Goal: Information Seeking & Learning: Learn about a topic

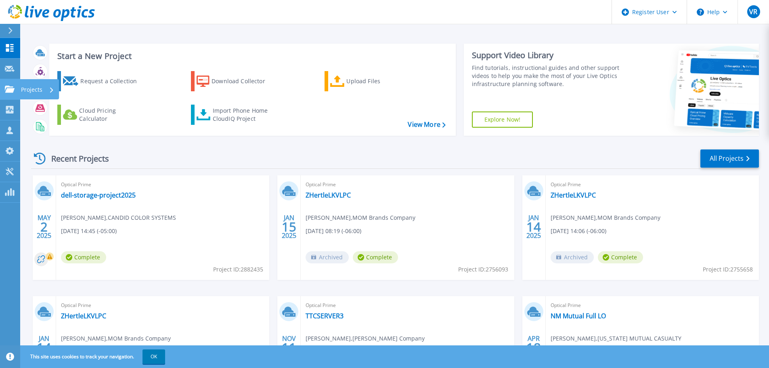
click at [33, 90] on p "Projects" at bounding box center [31, 89] width 21 height 21
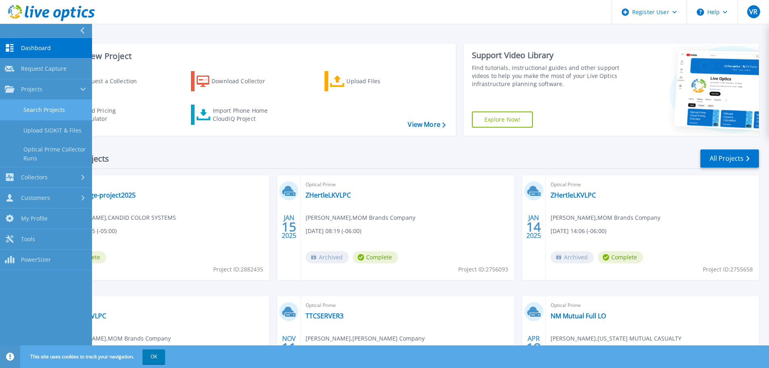
click at [43, 114] on link "Search Projects" at bounding box center [46, 110] width 92 height 21
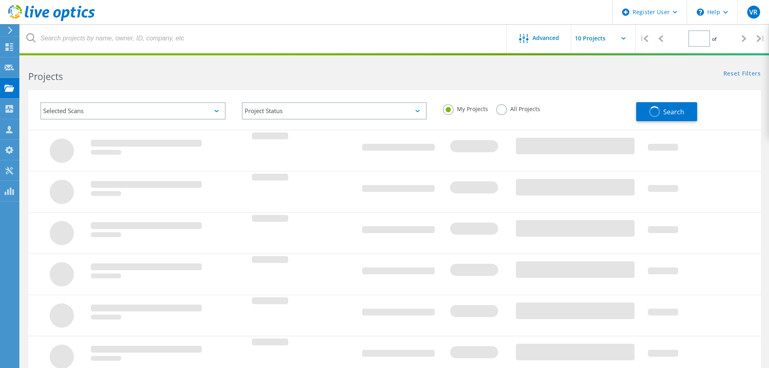
type input "1"
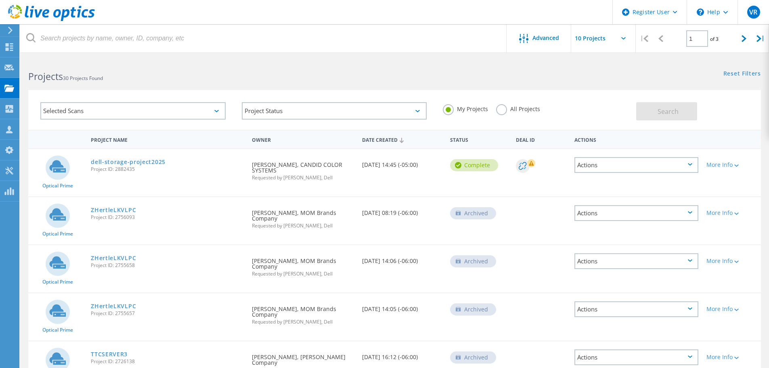
click at [189, 111] on div "Selected Scans" at bounding box center [132, 110] width 185 height 17
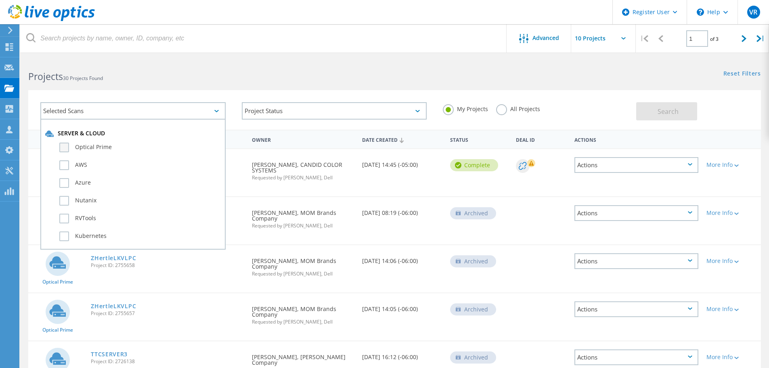
click at [65, 150] on label "Optical Prime" at bounding box center [139, 147] width 161 height 10
click at [0, 0] on input "Optical Prime" at bounding box center [0, 0] width 0 height 0
click at [283, 75] on h2 "Projects 30 Projects Found" at bounding box center [207, 76] width 358 height 13
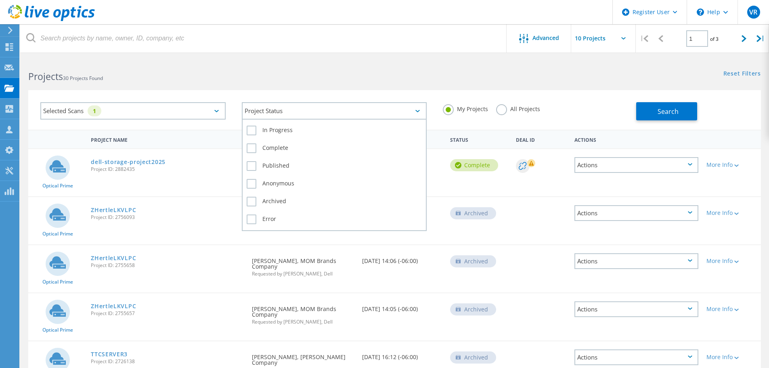
click at [413, 111] on div "Project Status" at bounding box center [334, 110] width 185 height 17
click at [248, 147] on label "Complete" at bounding box center [335, 148] width 176 height 10
click at [0, 0] on input "Complete" at bounding box center [0, 0] width 0 height 0
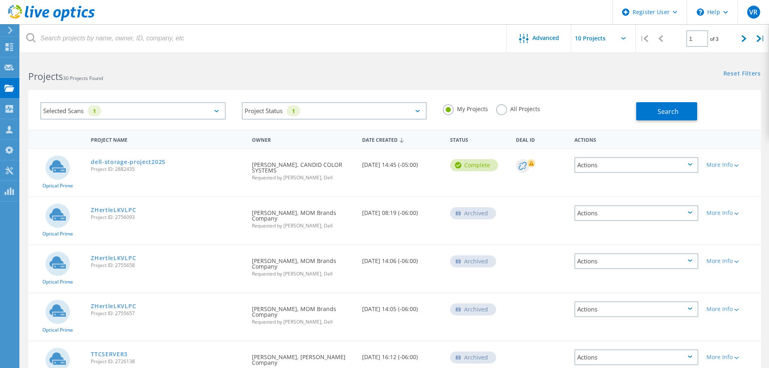
click at [408, 84] on div "Selected Scans 1 Project Status 1 In Progress Complete Published Anonymous Arch…" at bounding box center [394, 105] width 749 height 50
click at [503, 109] on label "All Projects" at bounding box center [518, 108] width 44 height 8
click at [0, 0] on input "All Projects" at bounding box center [0, 0] width 0 height 0
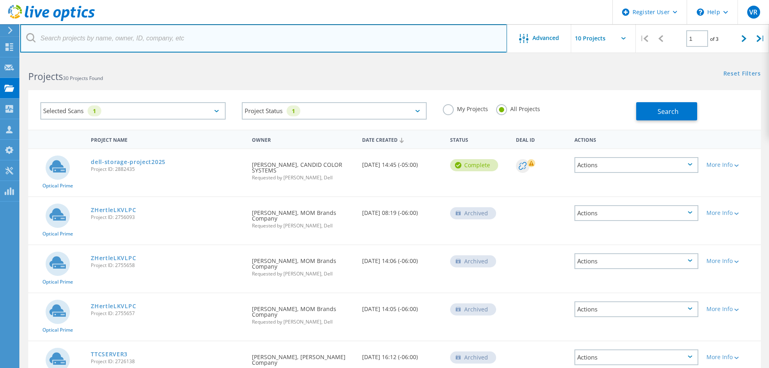
click at [110, 47] on input "text" at bounding box center [263, 38] width 487 height 28
click at [92, 36] on input "text" at bounding box center [263, 38] width 487 height 28
paste input "[PERSON_NAME][EMAIL_ADDRESS][DOMAIN_NAME]"
type input "[PERSON_NAME][EMAIL_ADDRESS][DOMAIN_NAME]"
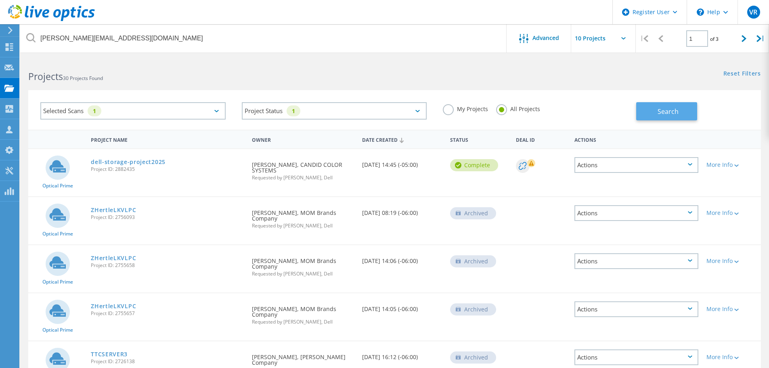
click at [677, 113] on span "Search" at bounding box center [668, 111] width 21 height 9
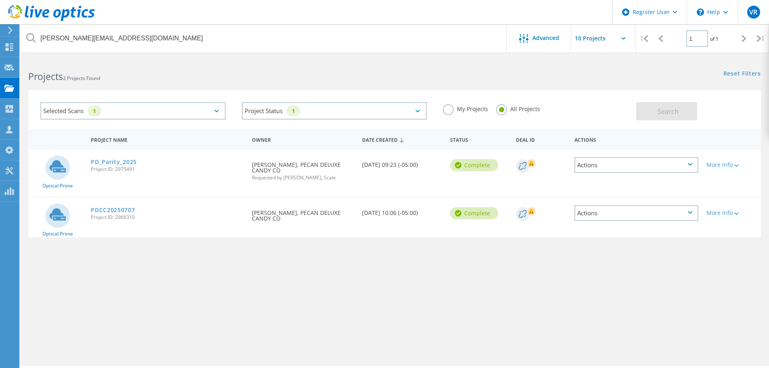
click at [447, 288] on div "Project Name Owner Date Created Status Deal Id Actions Optical Prime PD_Parity_…" at bounding box center [394, 235] width 733 height 210
click at [131, 164] on link "PD_Parity_2025" at bounding box center [114, 162] width 46 height 6
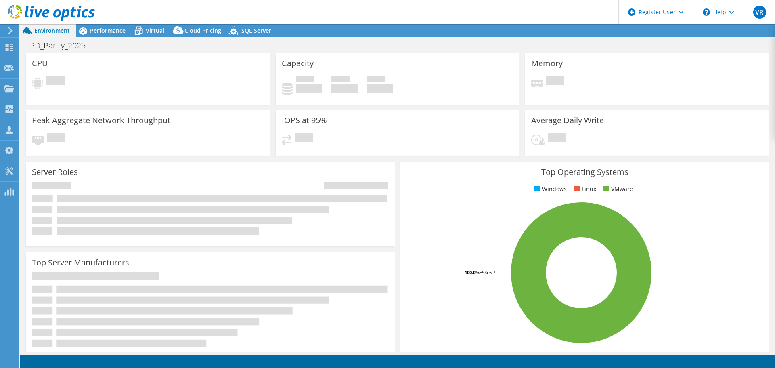
select select "USD"
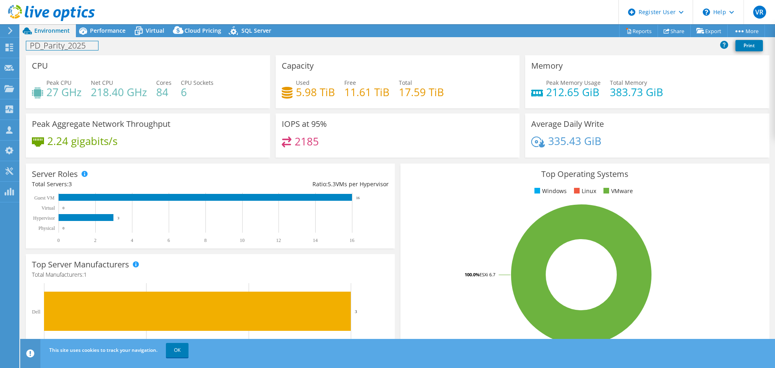
click at [94, 38] on div "PD_Parity_2025 Print" at bounding box center [397, 46] width 755 height 18
click at [104, 34] on span "Performance" at bounding box center [108, 31] width 36 height 8
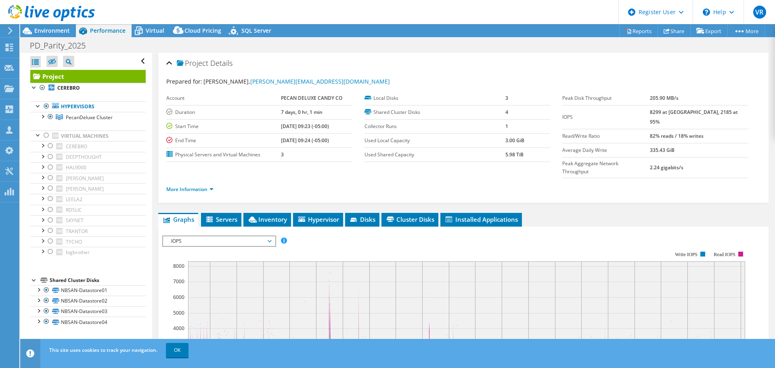
click at [522, 15] on header "VR Dell User Varsha Ramachandran Varsha.Ramachandran@dell.com Dell My Profile L…" at bounding box center [387, 12] width 775 height 24
click at [489, 57] on div "Project Details" at bounding box center [463, 63] width 594 height 17
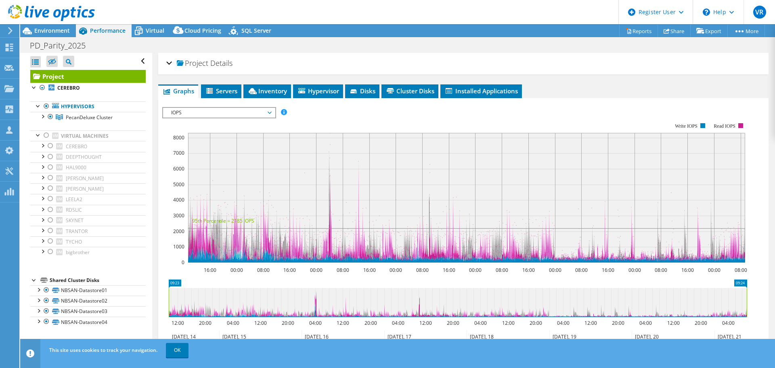
click at [164, 63] on div "Project Details Prepared for: Doug Starkey, doug_starkey@pecandeluxe.com Accoun…" at bounding box center [463, 63] width 610 height 21
click at [168, 62] on div "Project Details" at bounding box center [463, 63] width 594 height 17
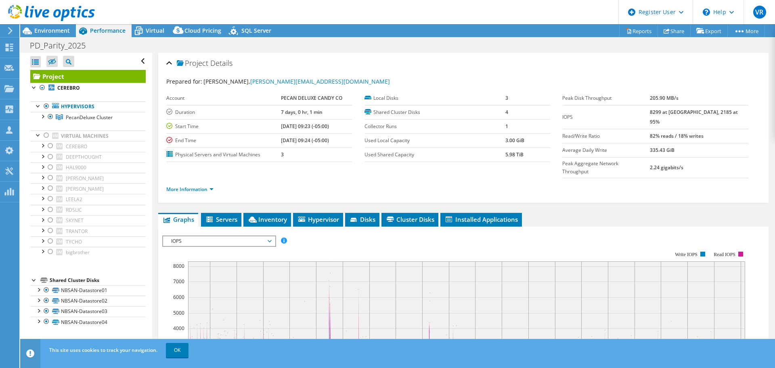
click at [501, 45] on div "PD_Parity_2025 Print" at bounding box center [397, 45] width 755 height 15
click at [409, 50] on div "PD_Parity_2025 Print" at bounding box center [397, 45] width 755 height 15
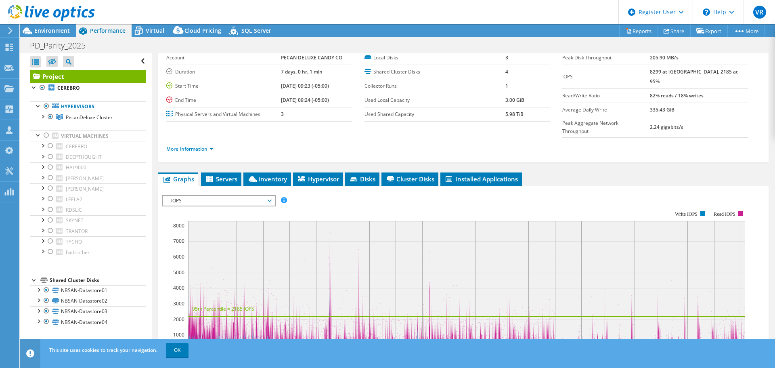
scroll to position [161, 0]
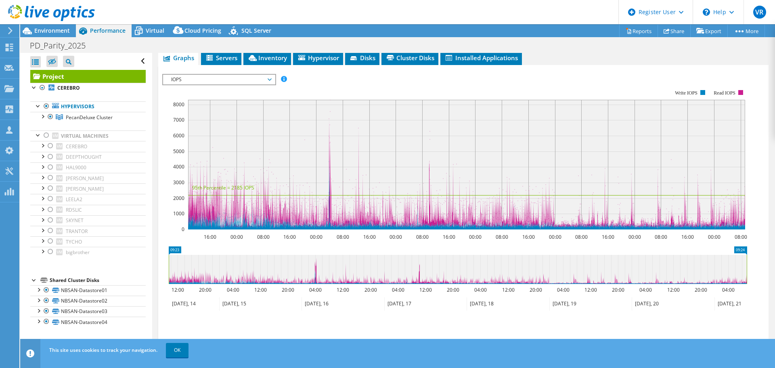
click at [264, 75] on span "IOPS" at bounding box center [219, 80] width 104 height 10
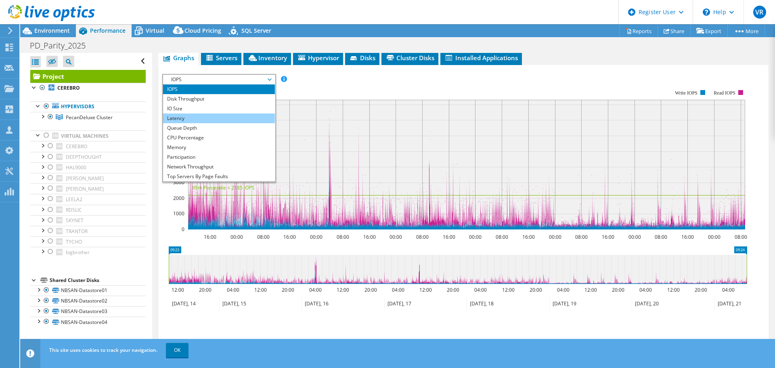
click at [184, 113] on li "Latency" at bounding box center [219, 118] width 112 height 10
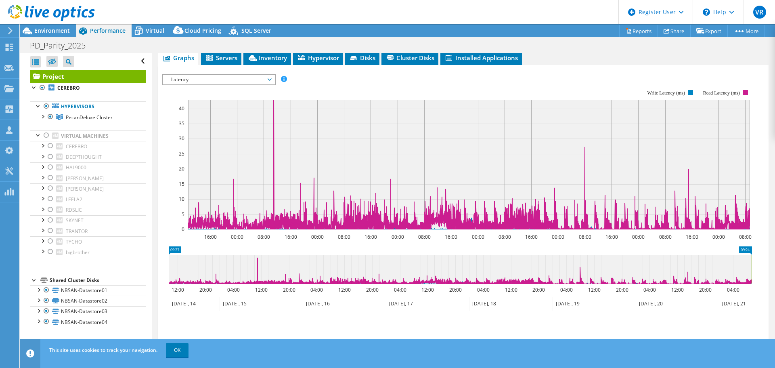
scroll to position [81, 0]
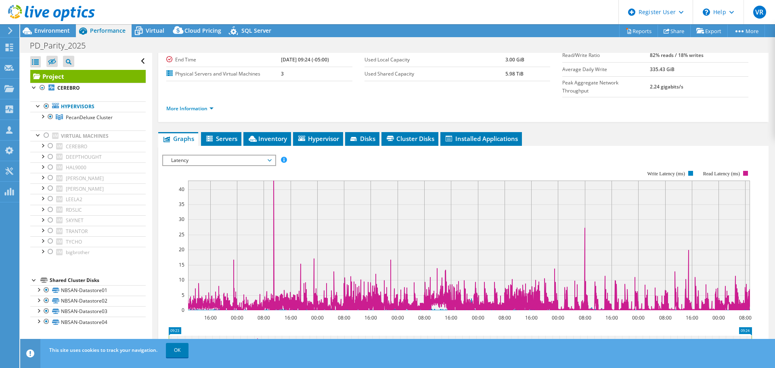
click at [271, 155] on span "Latency" at bounding box center [219, 160] width 112 height 10
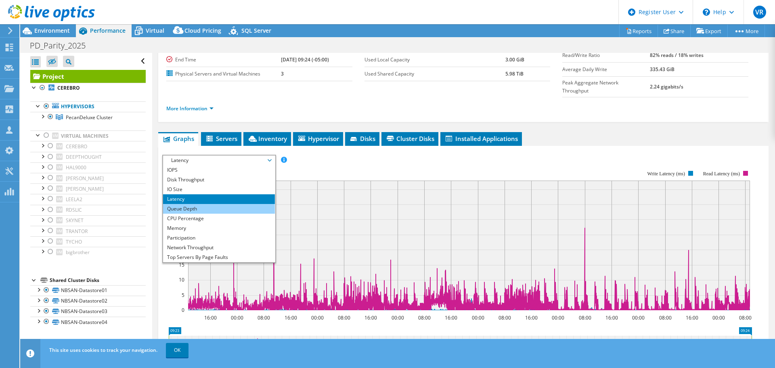
click at [205, 204] on li "Queue Depth" at bounding box center [219, 209] width 112 height 10
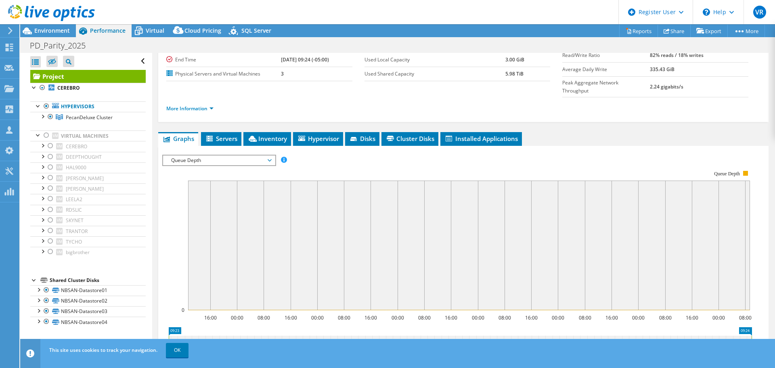
click at [270, 155] on span "Queue Depth" at bounding box center [219, 160] width 104 height 10
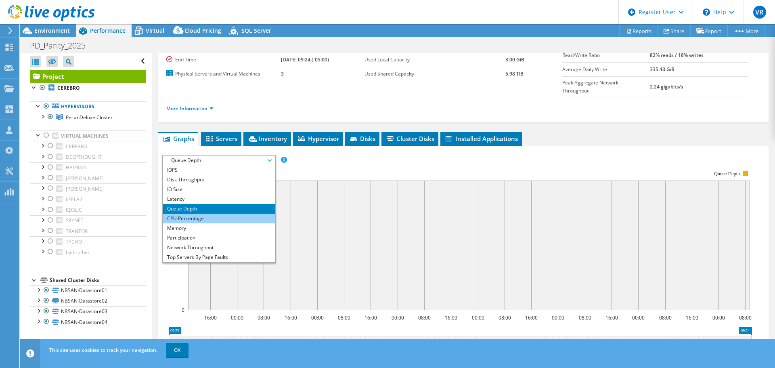
click at [203, 214] on li "CPU Percentage" at bounding box center [219, 219] width 112 height 10
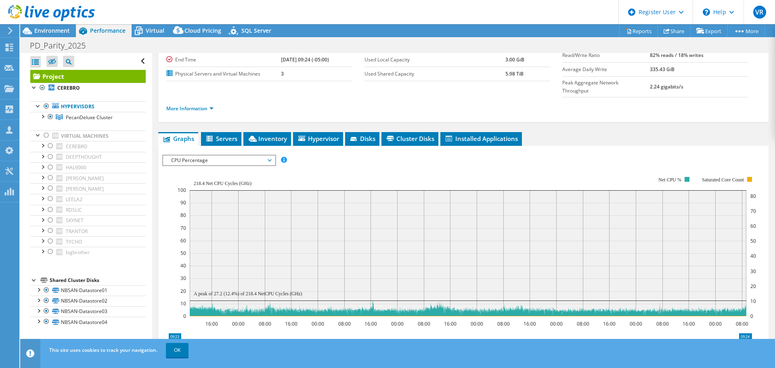
click at [268, 155] on span "CPU Percentage" at bounding box center [219, 160] width 104 height 10
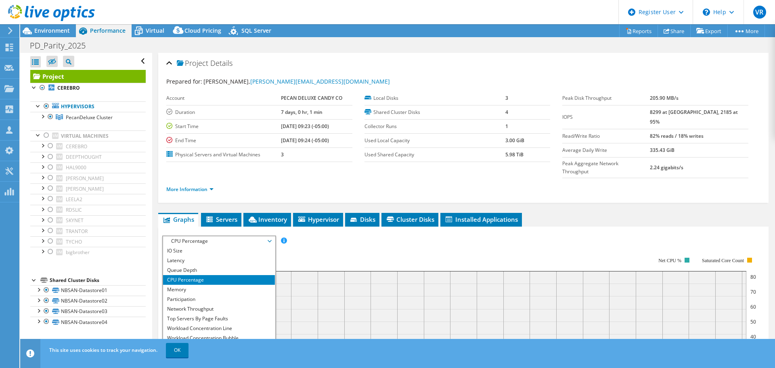
scroll to position [29, 0]
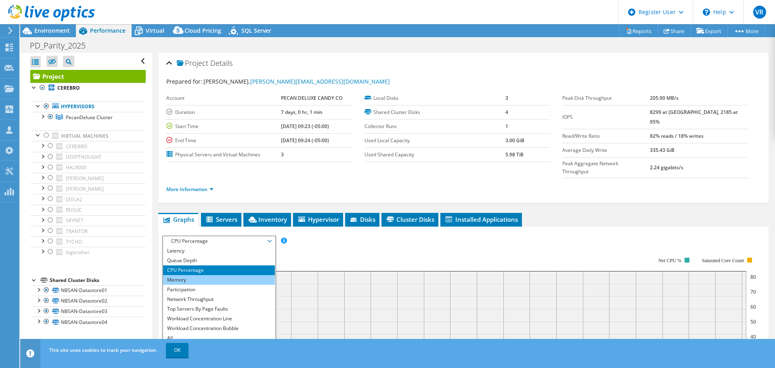
click at [179, 275] on li "Memory" at bounding box center [219, 280] width 112 height 10
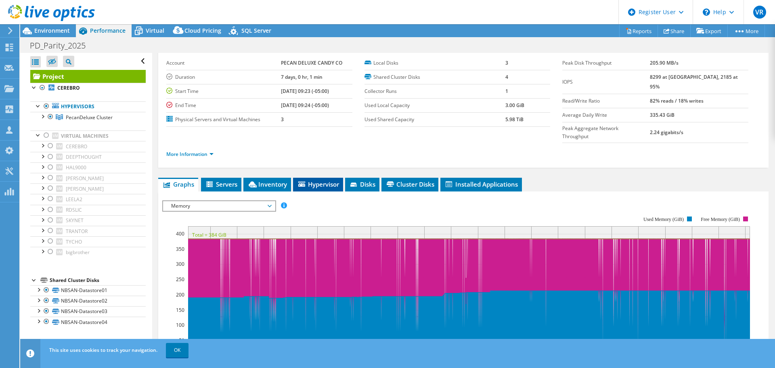
scroll to position [0, 0]
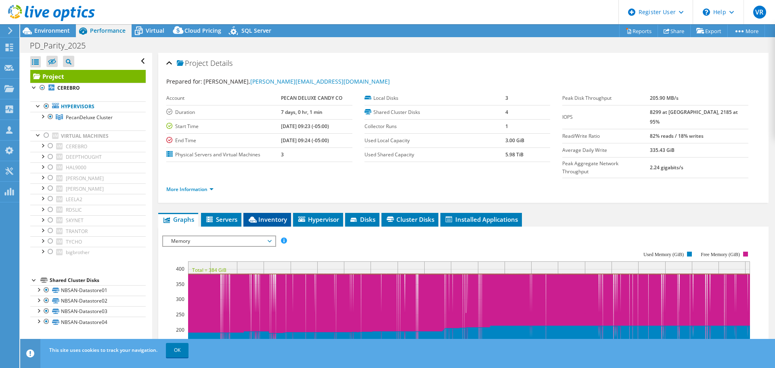
click at [264, 215] on span "Inventory" at bounding box center [267, 219] width 40 height 8
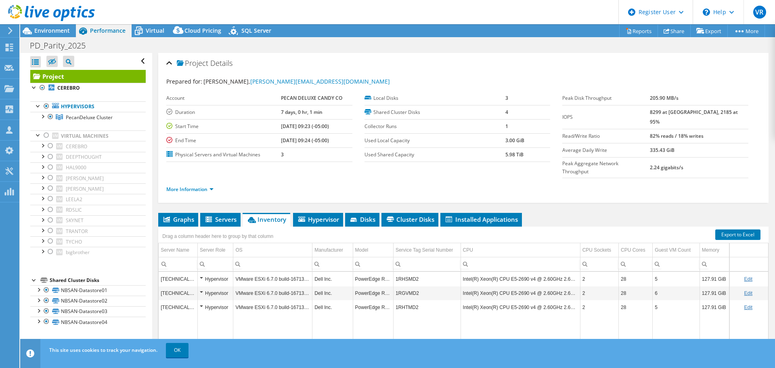
click at [343, 13] on header "VR Dell User Varsha Ramachandran Varsha.Ramachandran@dell.com Dell My Profile L…" at bounding box center [387, 12] width 775 height 24
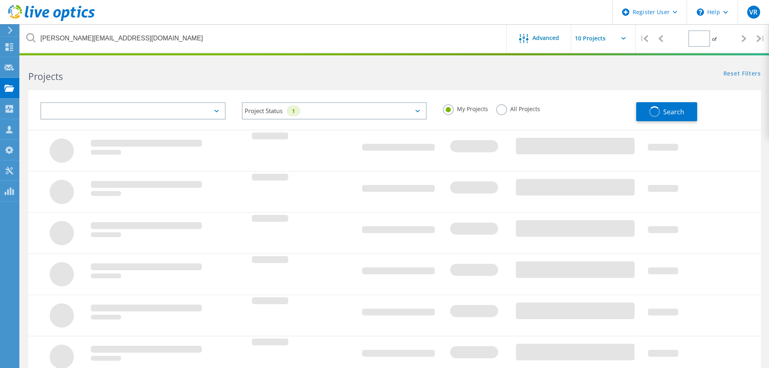
type input "1"
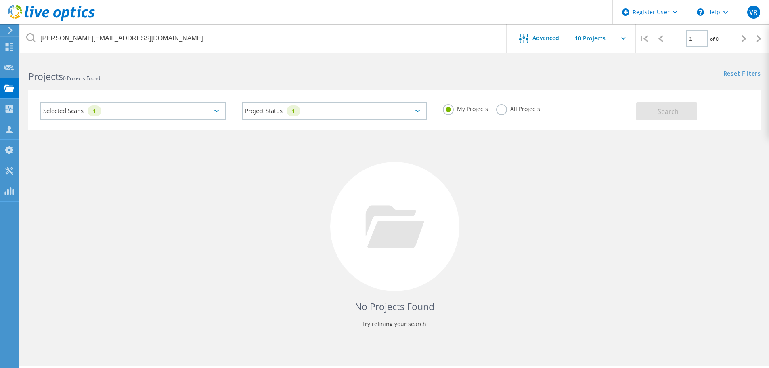
click at [518, 110] on label "All Projects" at bounding box center [518, 108] width 44 height 8
click at [0, 0] on input "All Projects" at bounding box center [0, 0] width 0 height 0
click at [656, 112] on button "Search" at bounding box center [666, 111] width 61 height 18
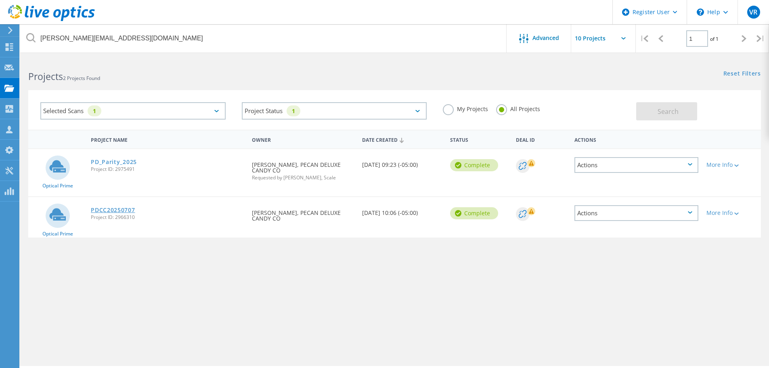
click at [119, 212] on link "PDCC20250707" at bounding box center [113, 210] width 44 height 6
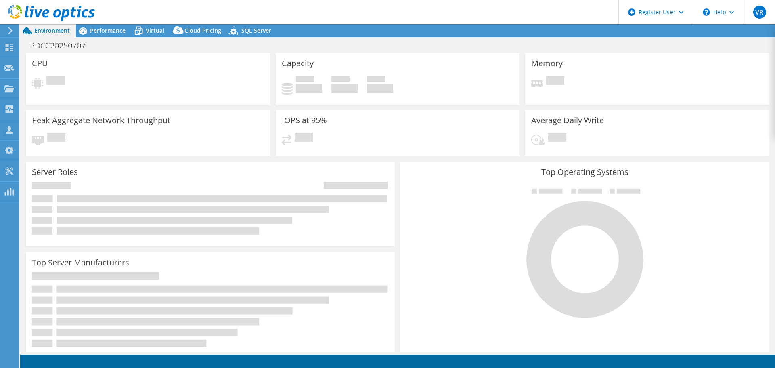
select select "USD"
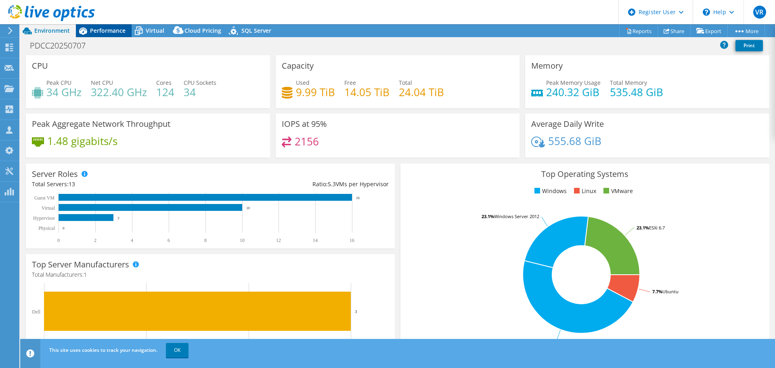
click at [114, 33] on span "Performance" at bounding box center [108, 31] width 36 height 8
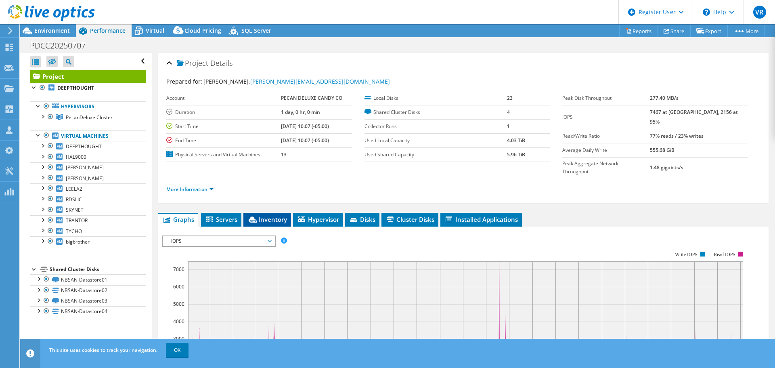
click at [275, 215] on span "Inventory" at bounding box center [267, 219] width 40 height 8
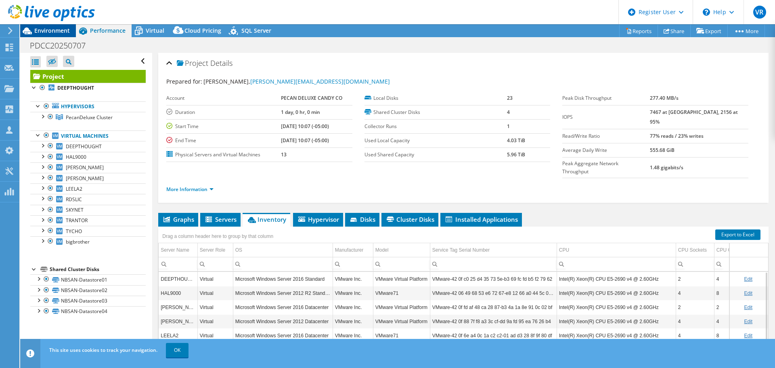
click at [64, 35] on div "Environment" at bounding box center [48, 30] width 56 height 13
